Goal: Find specific page/section: Find specific page/section

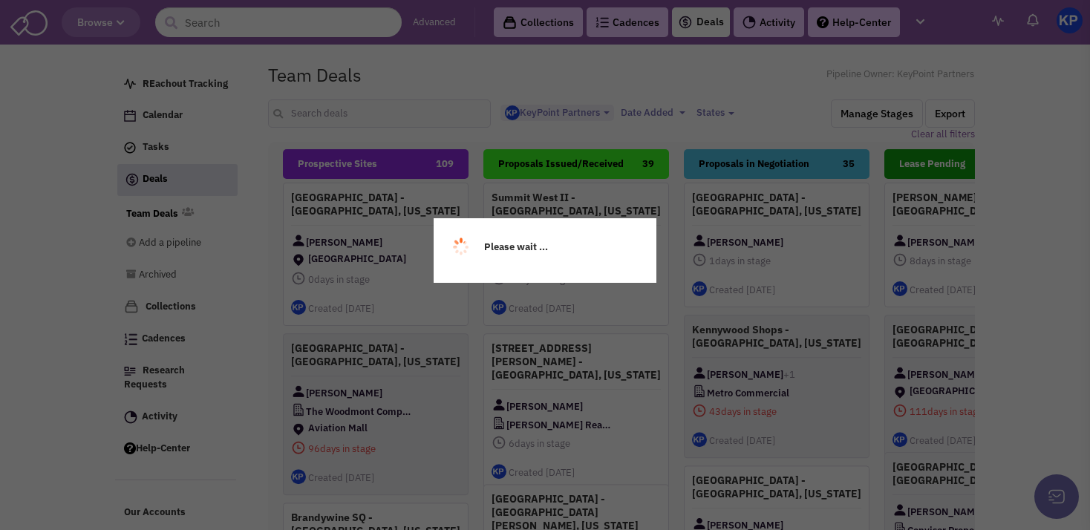
select select "1900"
select select
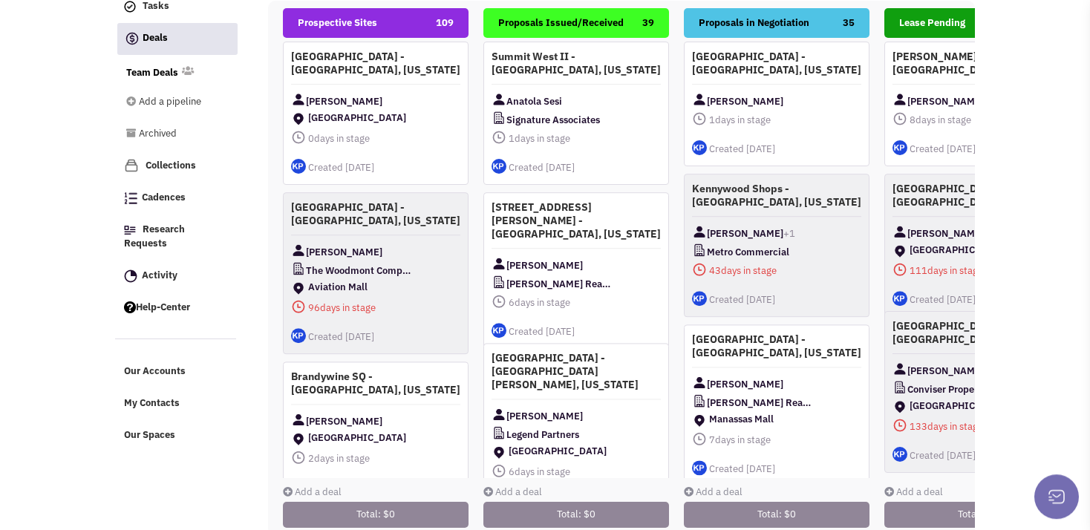
scroll to position [143, 0]
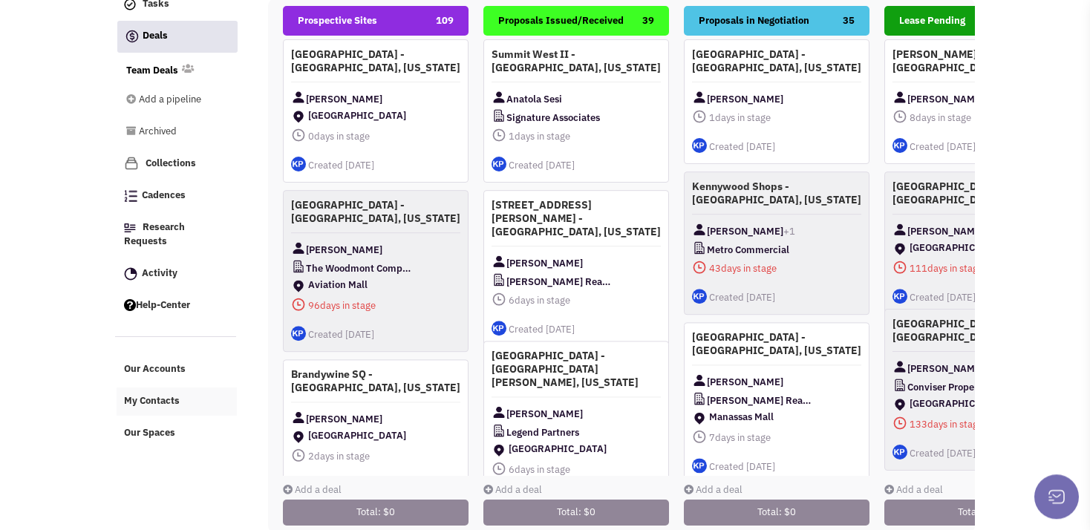
click at [140, 402] on span "My Contacts" at bounding box center [152, 401] width 56 height 13
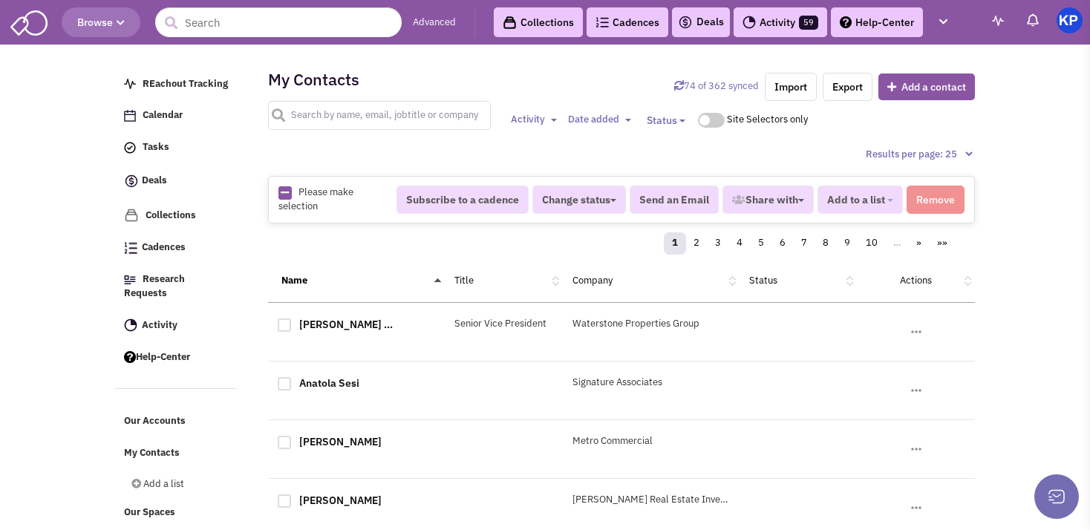
click at [308, 122] on input "text" at bounding box center [379, 115] width 223 height 29
type input "[PERSON_NAME]"
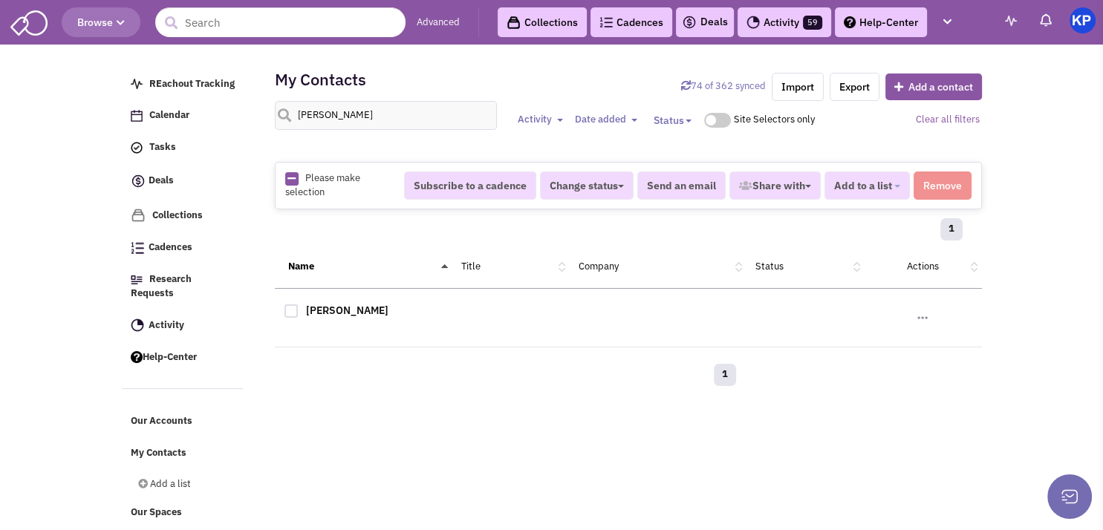
click at [336, 316] on div "[PERSON_NAME]" at bounding box center [363, 312] width 177 height 19
click at [336, 308] on link "[PERSON_NAME]" at bounding box center [347, 310] width 82 height 13
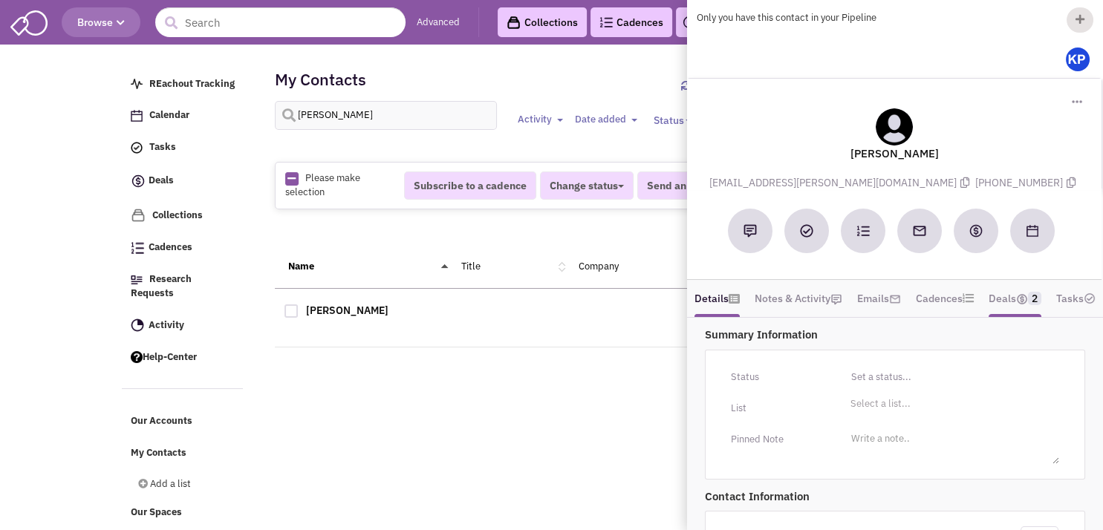
click at [1017, 287] on link "Deals 2" at bounding box center [1015, 298] width 53 height 22
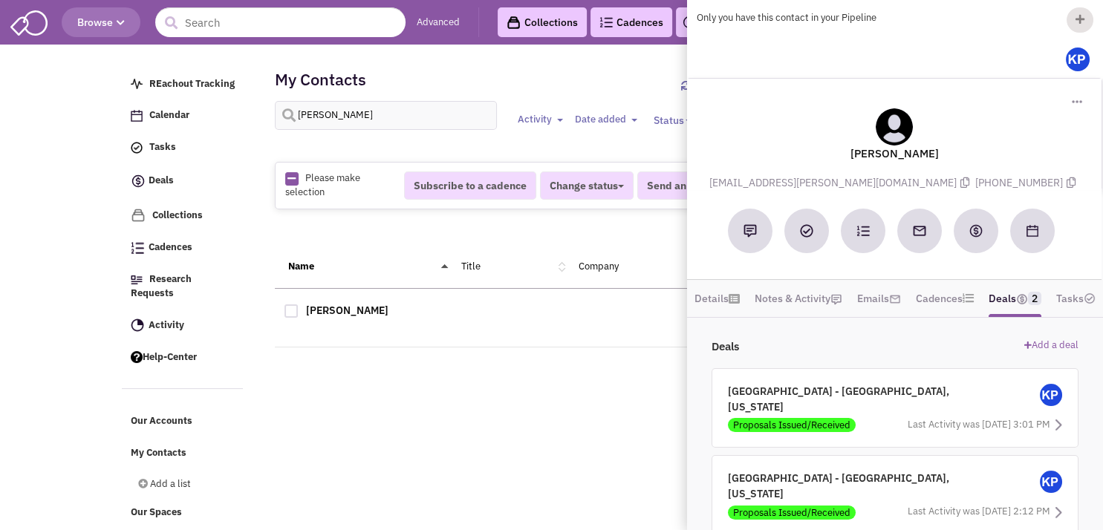
scroll to position [6, 0]
